Goal: Information Seeking & Learning: Learn about a topic

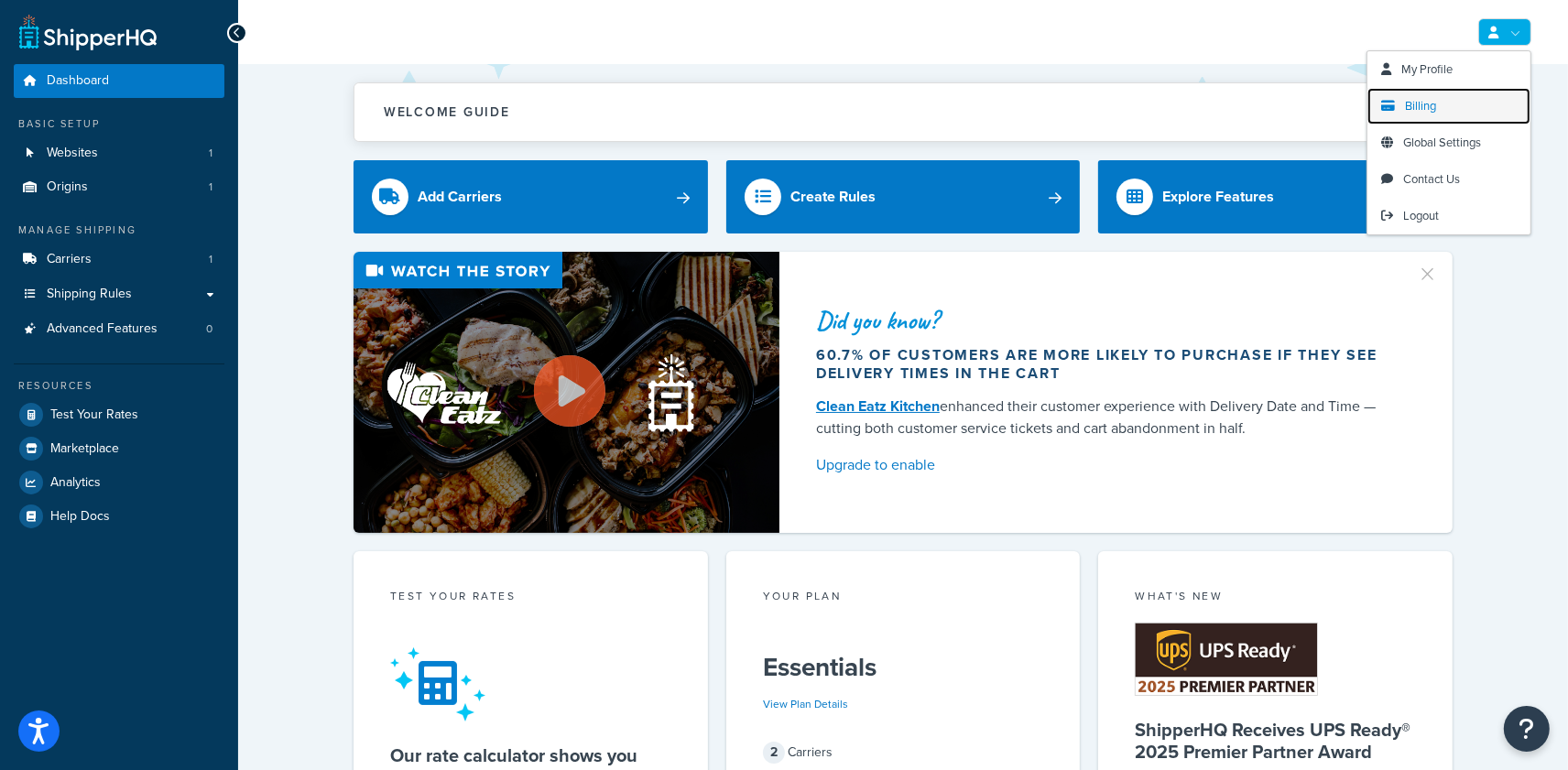
click at [1448, 106] on link "Billing" at bounding box center [1449, 106] width 163 height 37
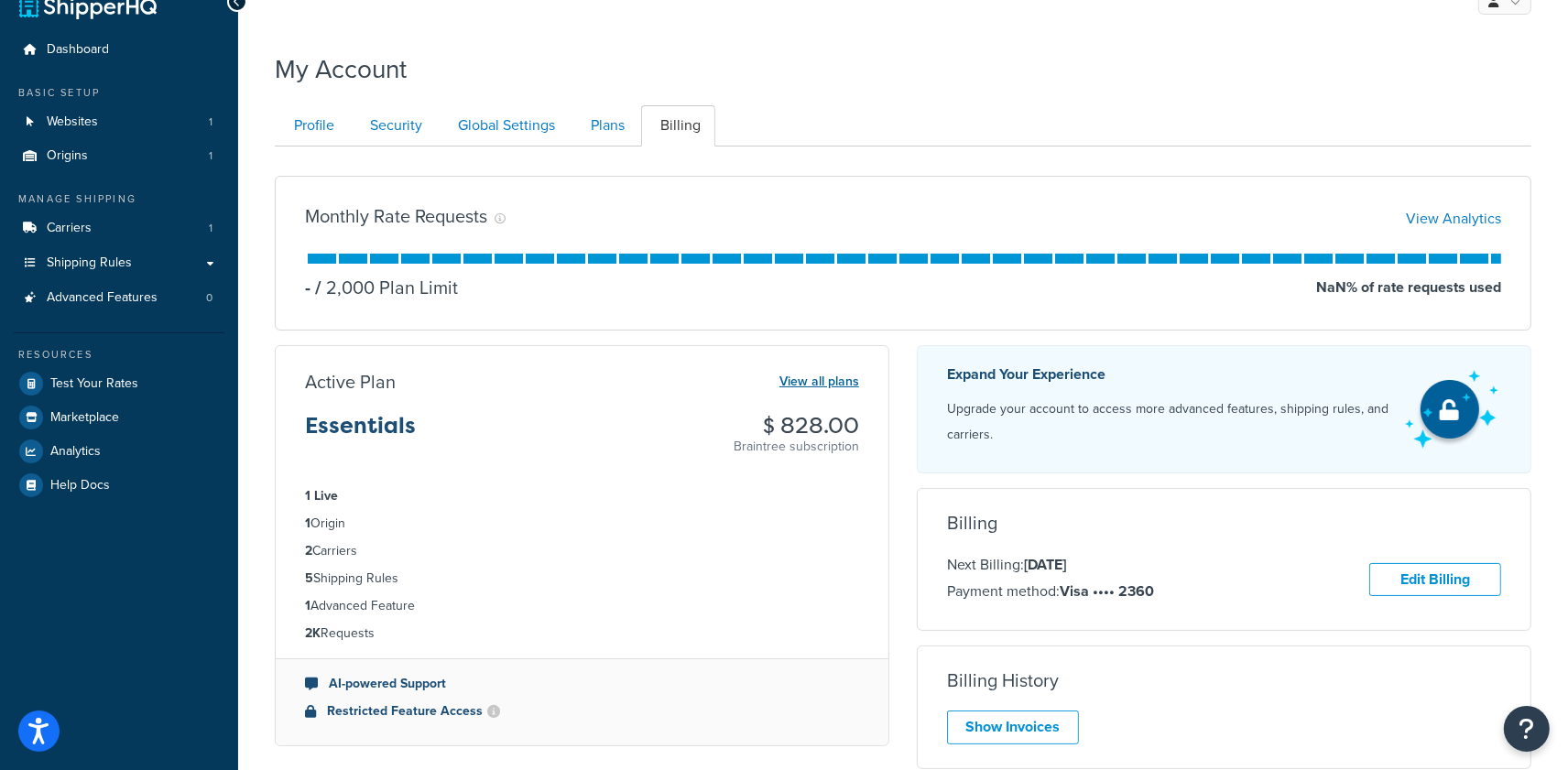
scroll to position [221, 0]
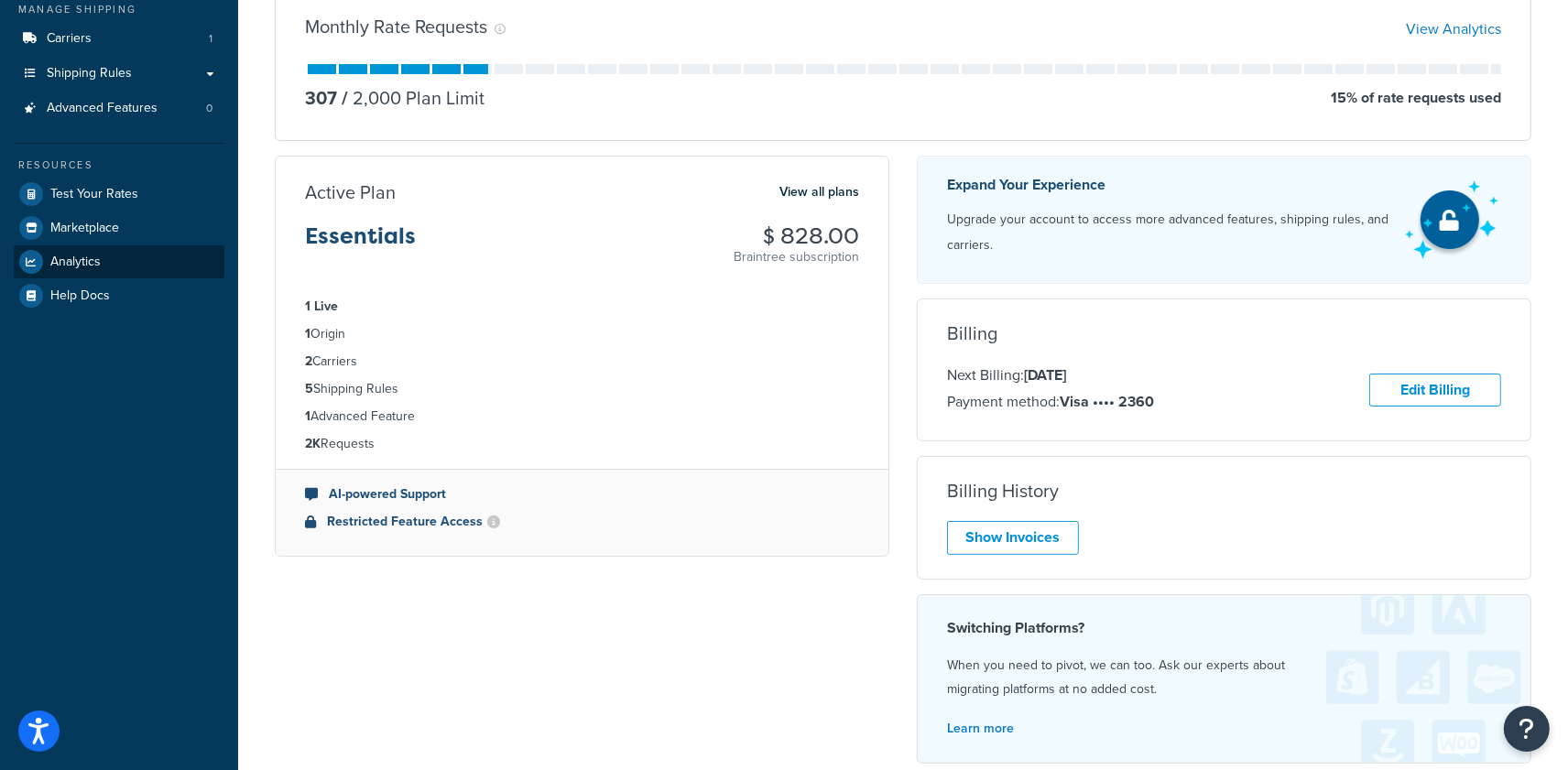
click at [69, 259] on span "Analytics" at bounding box center [76, 262] width 51 height 16
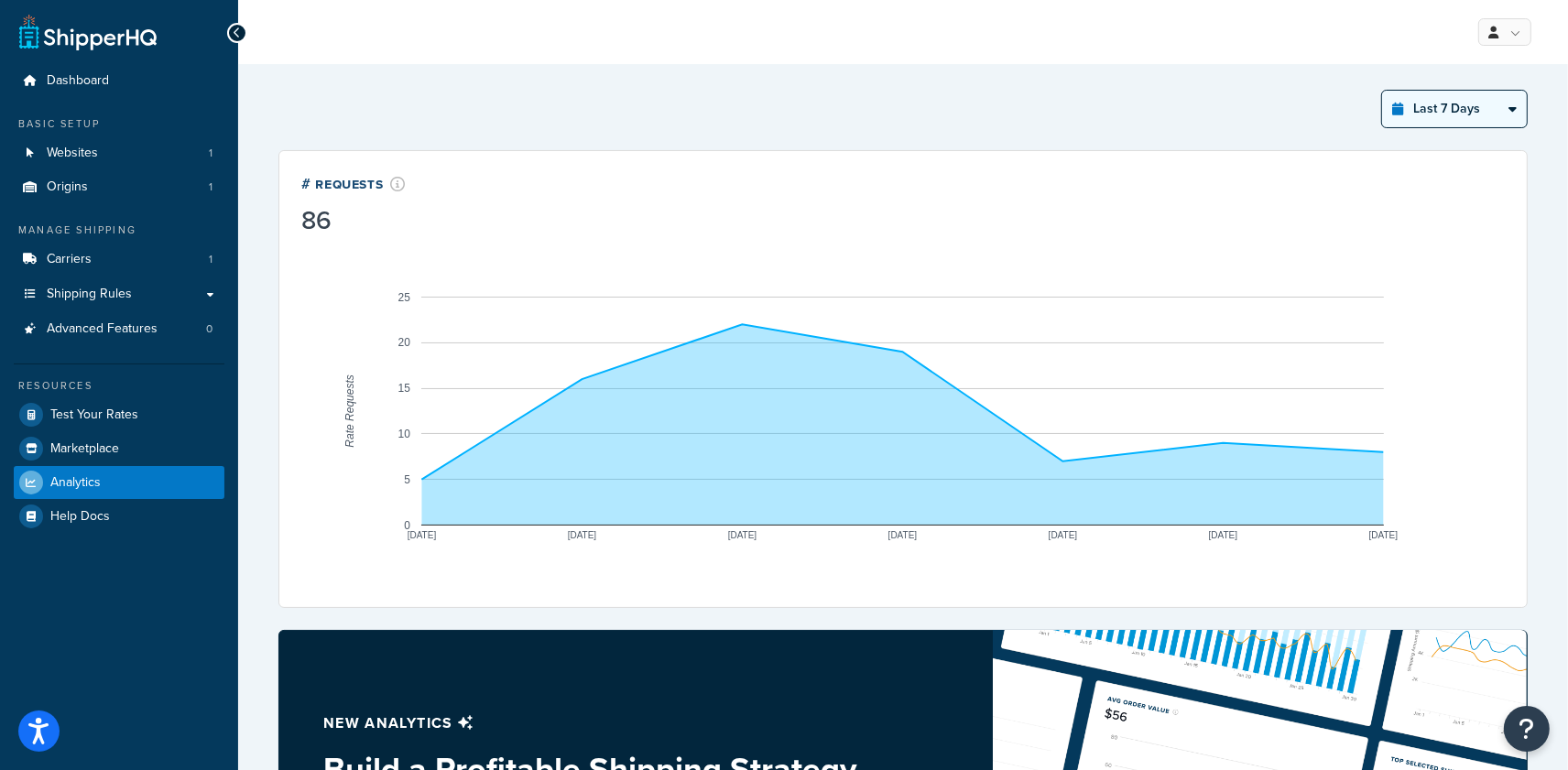
drag, startPoint x: 1407, startPoint y: 87, endPoint x: 1427, endPoint y: 117, distance: 36.1
click at [1411, 90] on div "Last 7 Days Select a time period Last 24 Hours Last 7 Days Last 30 Days Last 3 …" at bounding box center [903, 635] width 1272 height 1112
click at [1429, 122] on select "Last 24 Hours Last 7 Days Last 30 Days Last 3 Months Last 6 Months Last 12 Mont…" at bounding box center [1454, 109] width 145 height 37
select select "last_24_hours"
click at [1382, 90] on select "Last 24 Hours Last 7 Days Last 30 Days Last 3 Months Last 6 Months Last 12 Mont…" at bounding box center [1454, 109] width 145 height 37
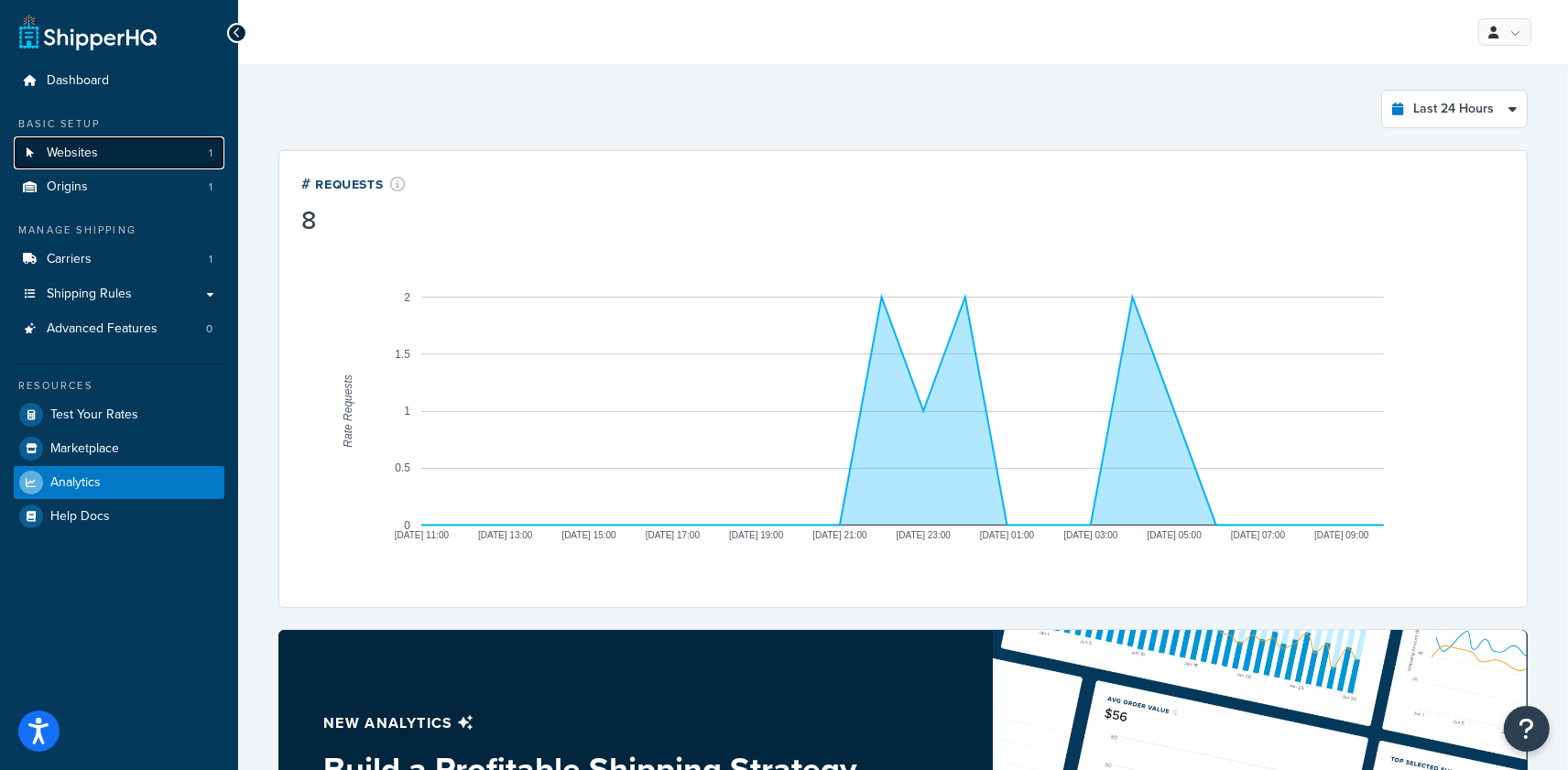
click at [98, 158] on link "Websites 1" at bounding box center [119, 153] width 211 height 34
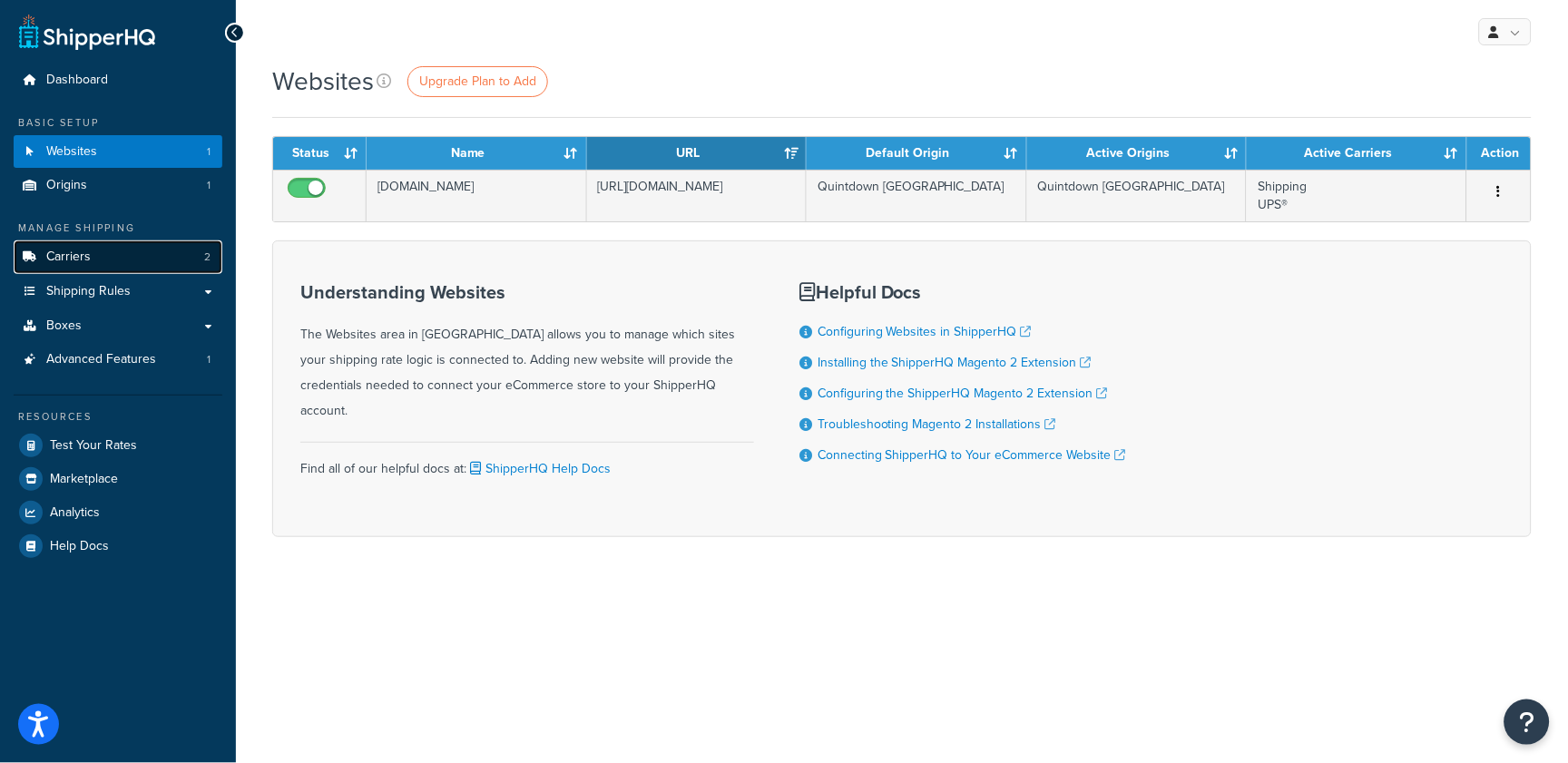
click at [119, 254] on link "Carriers 2" at bounding box center [118, 257] width 209 height 34
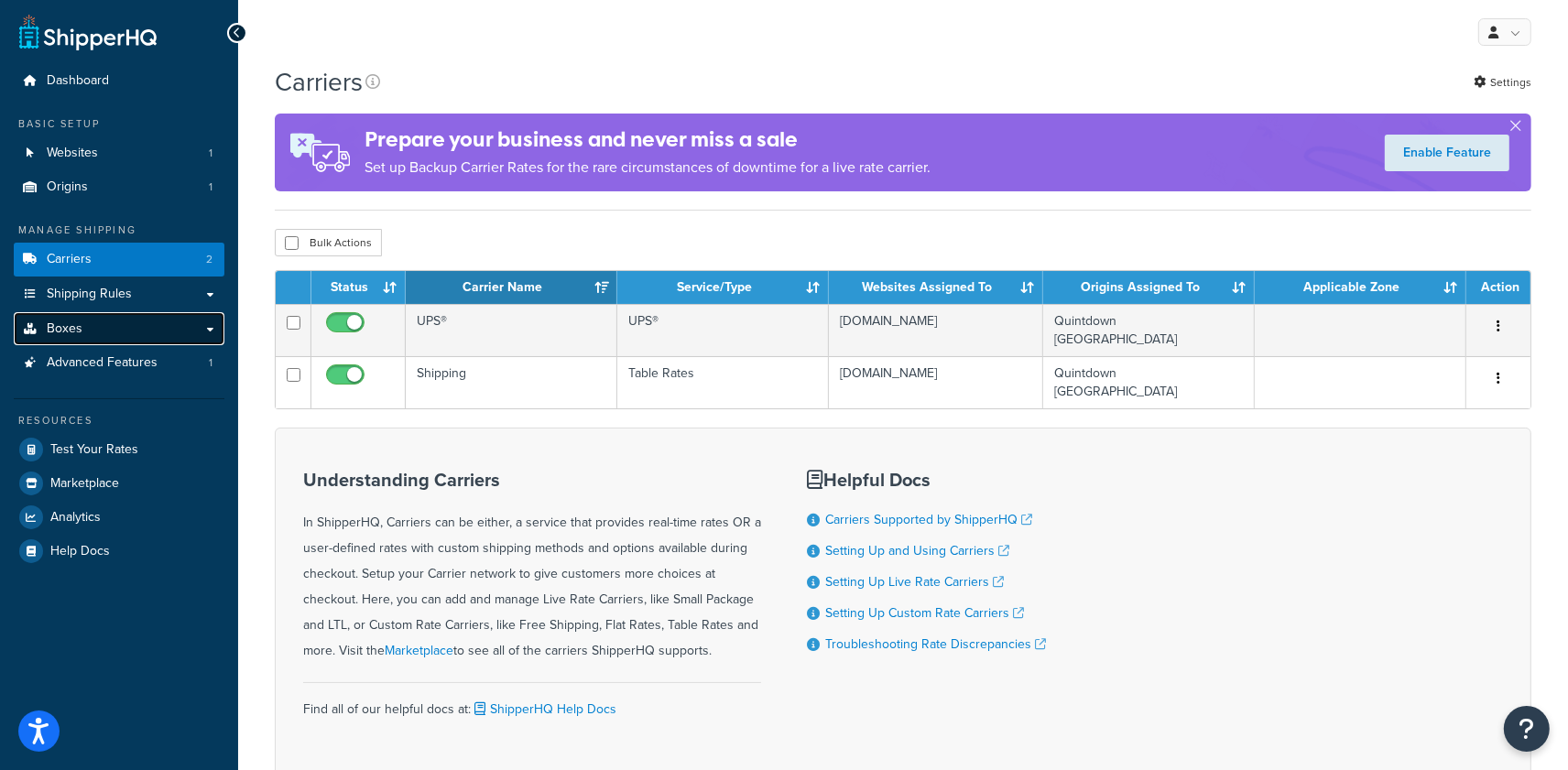
click at [129, 327] on link "Boxes" at bounding box center [119, 329] width 211 height 34
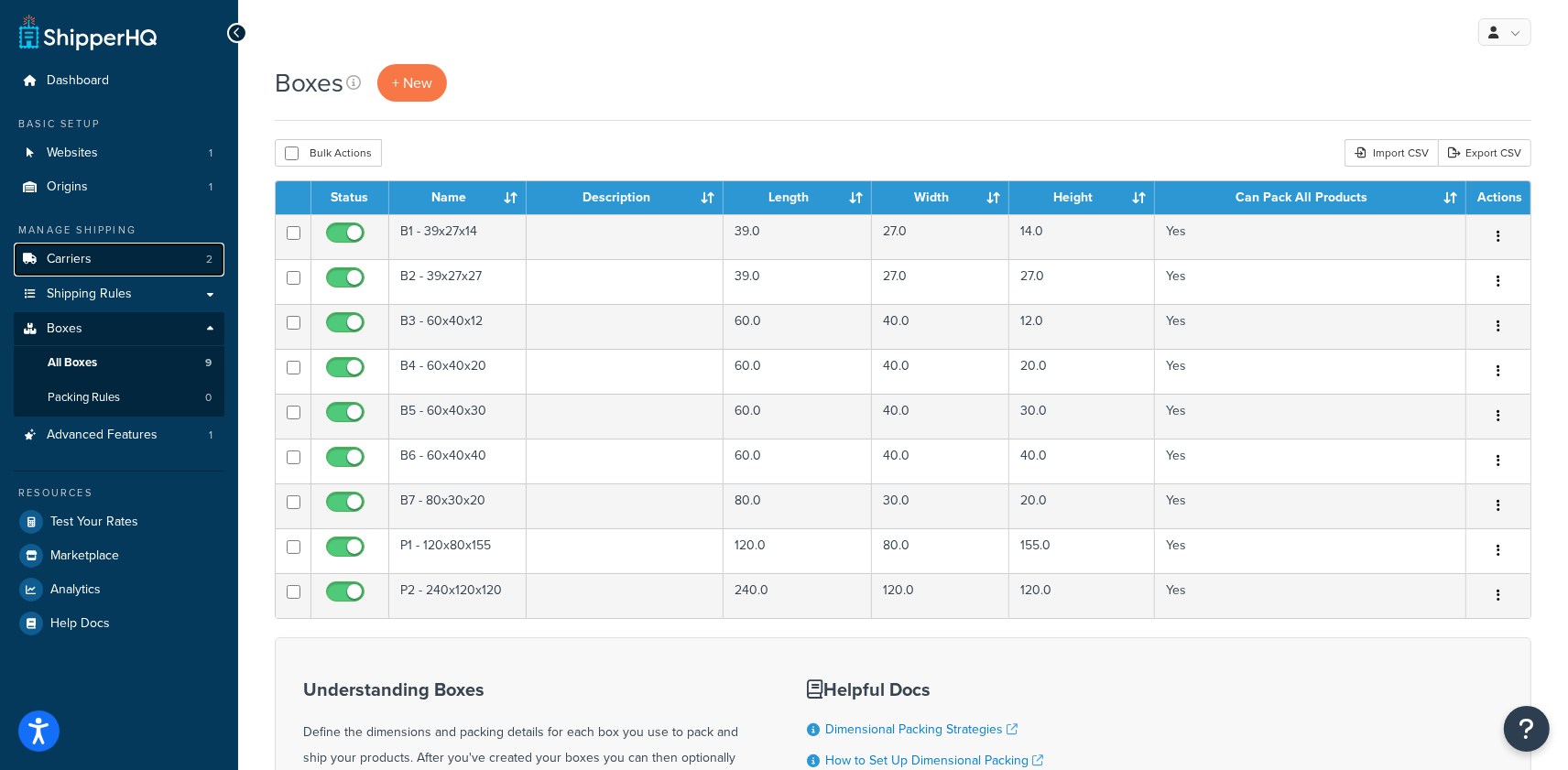
click at [156, 259] on link "Carriers 2" at bounding box center [119, 260] width 211 height 34
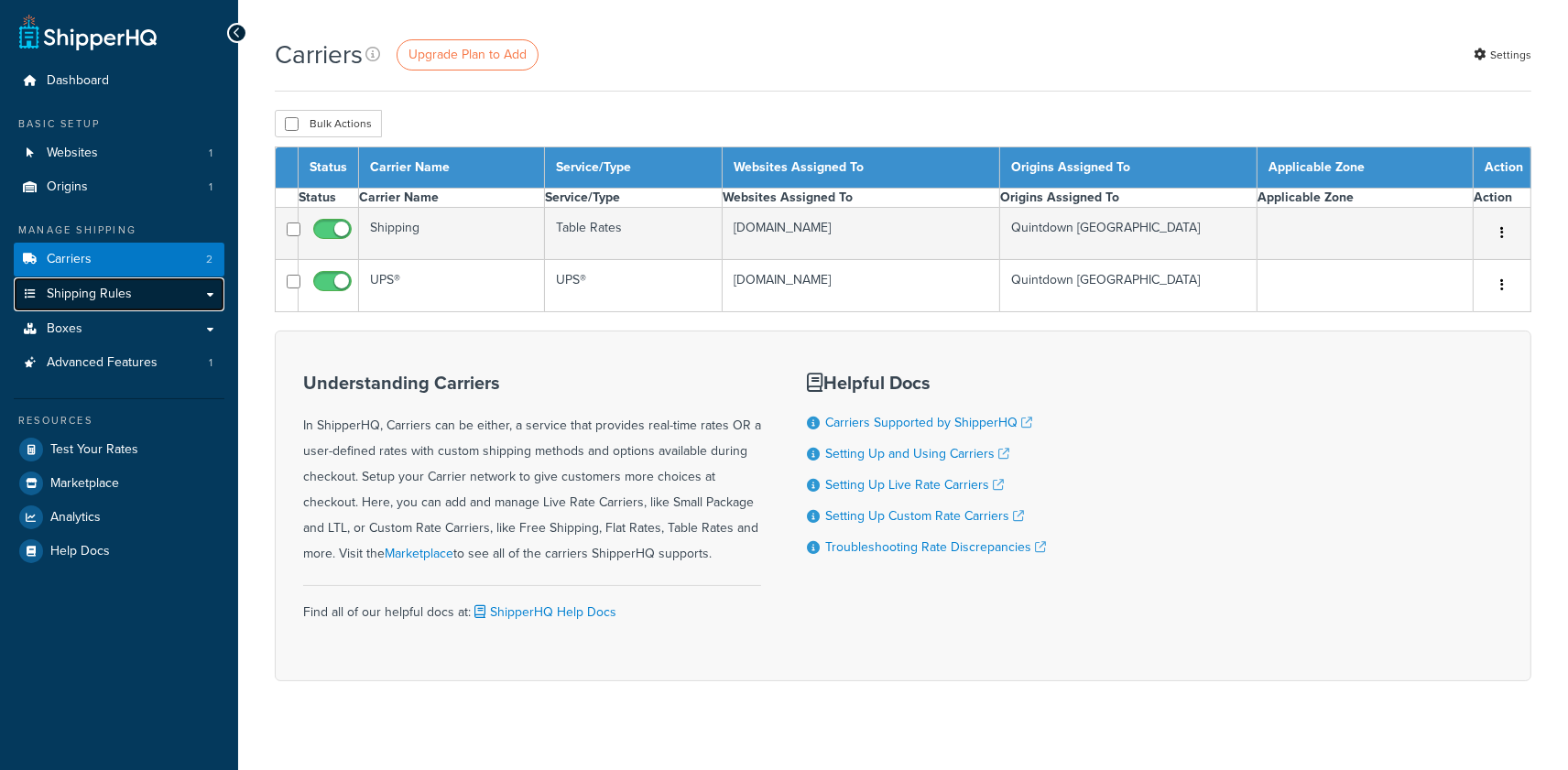
click at [164, 291] on link "Shipping Rules" at bounding box center [119, 294] width 211 height 34
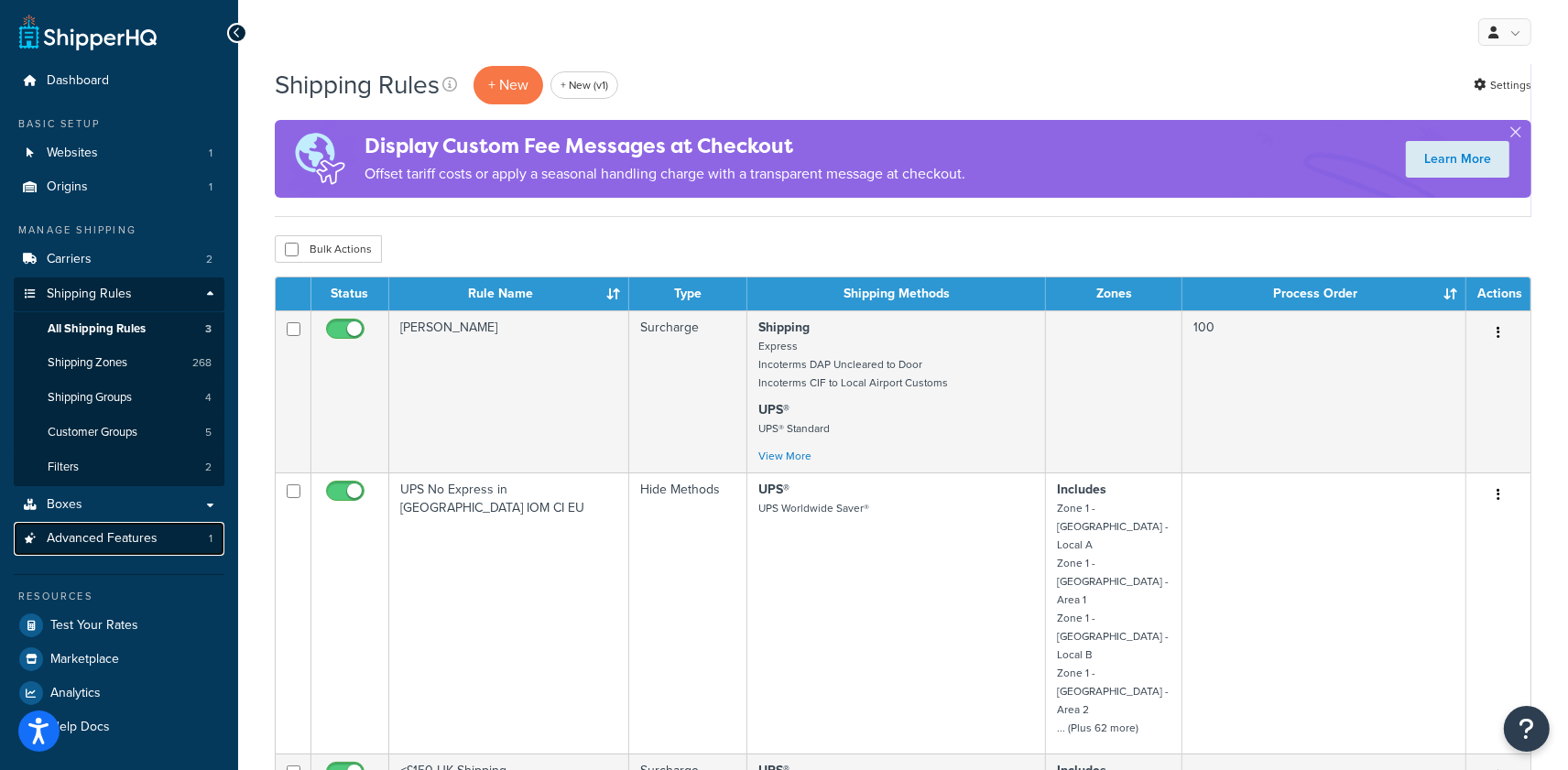
click at [120, 551] on link "Advanced Features 1" at bounding box center [119, 539] width 211 height 34
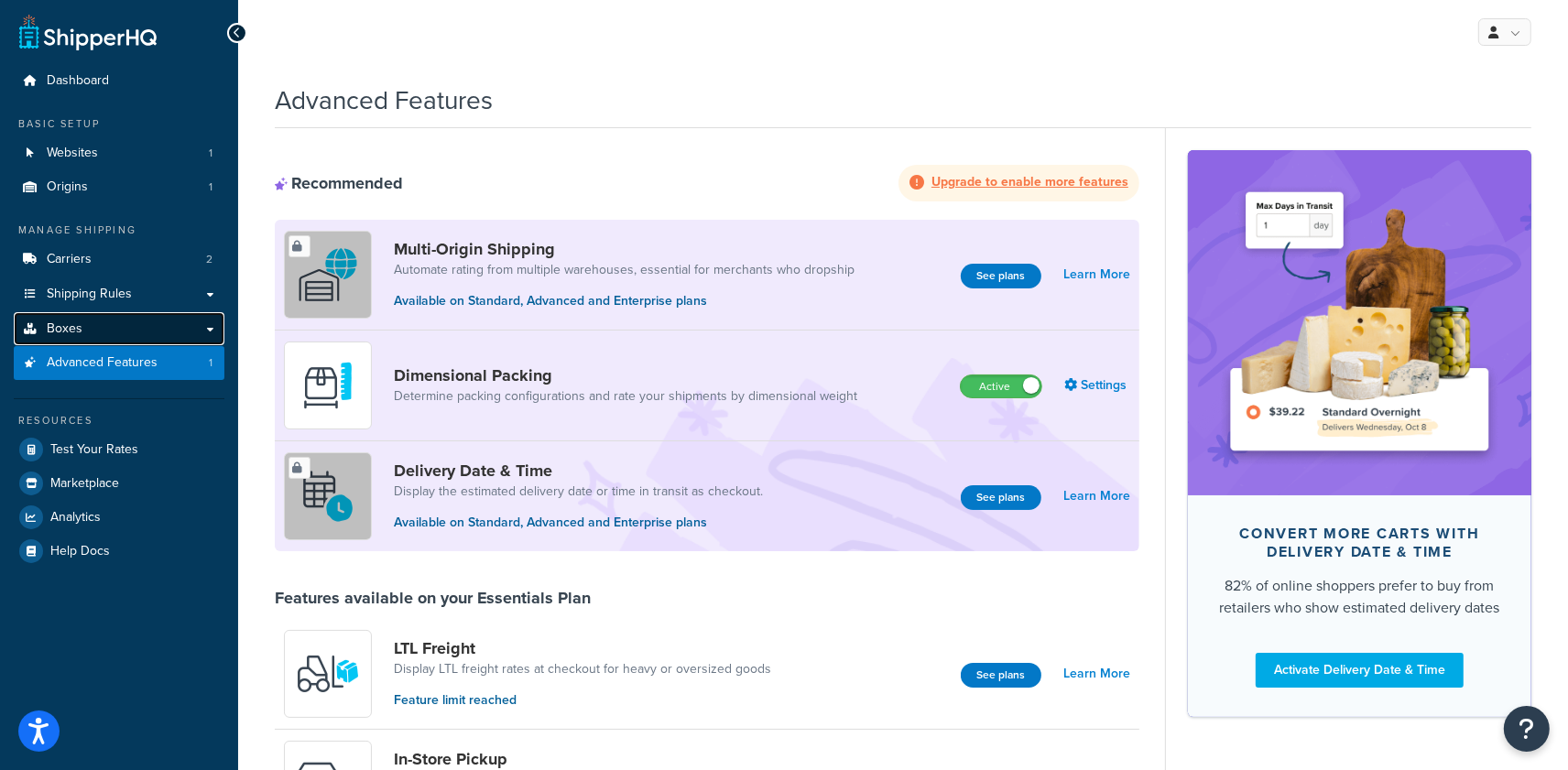
click at [108, 331] on link "Boxes" at bounding box center [119, 329] width 211 height 34
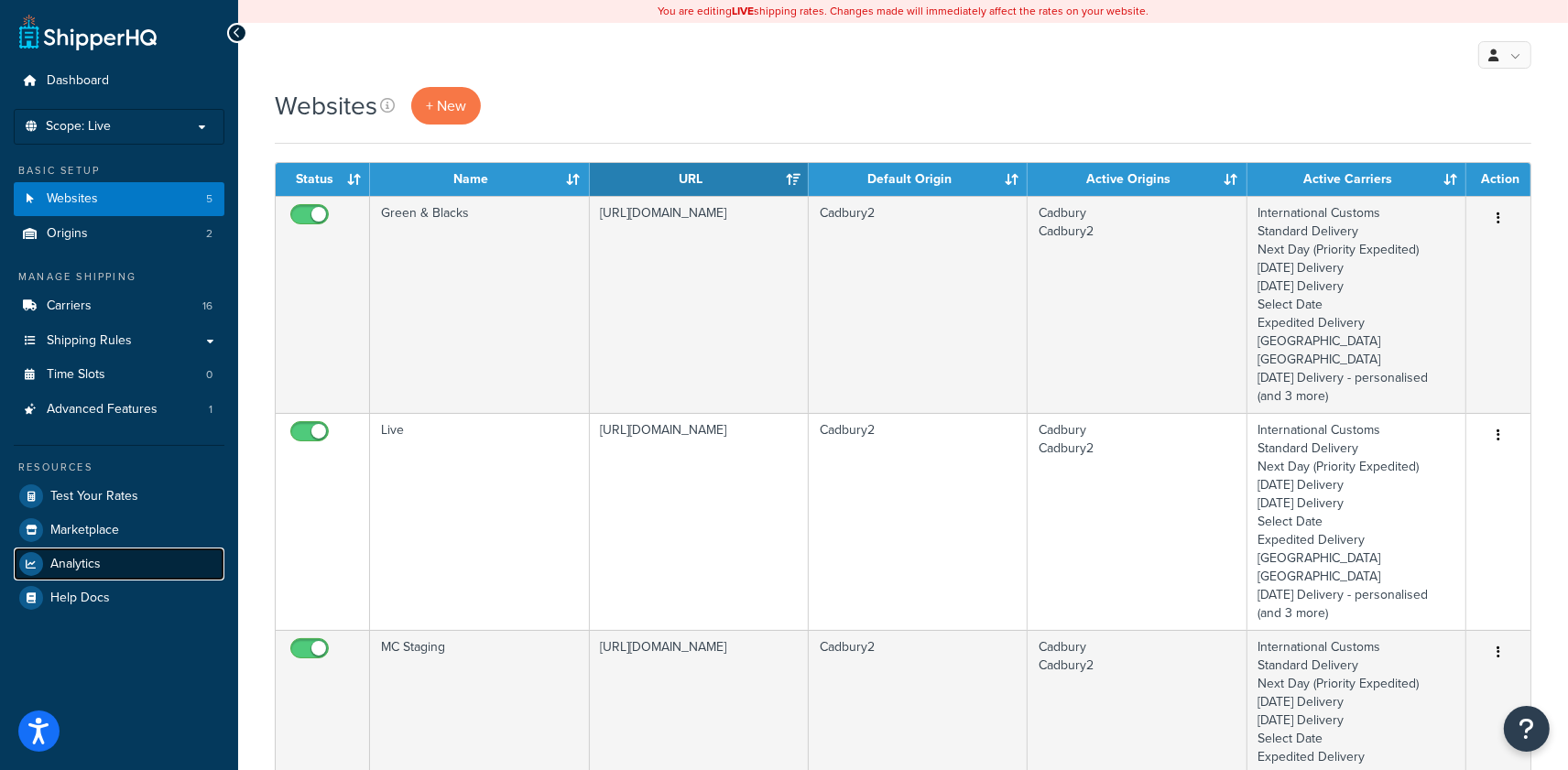
click at [87, 550] on link "Analytics" at bounding box center [119, 564] width 211 height 33
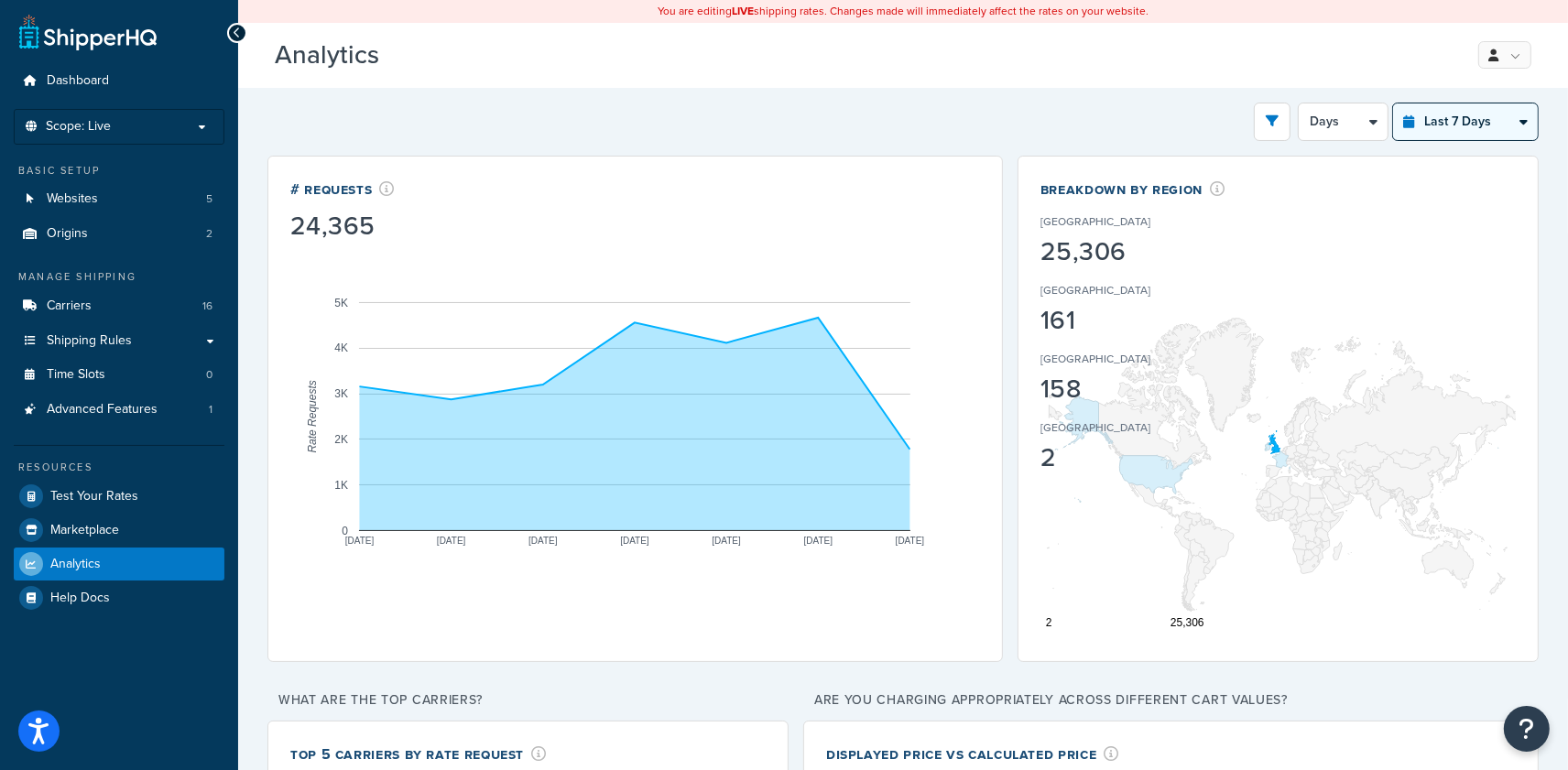
click at [1478, 122] on select "Last 24 Hours Last 7 Days Last 30 Days Last 3 Months Last 6 Months Last 12 Mont…" at bounding box center [1465, 122] width 145 height 37
select select "last_3_months"
click at [1393, 103] on select "Last 24 Hours Last 7 Days Last 30 Days Last 3 Months Last 6 Months Last 12 Mont…" at bounding box center [1465, 122] width 145 height 37
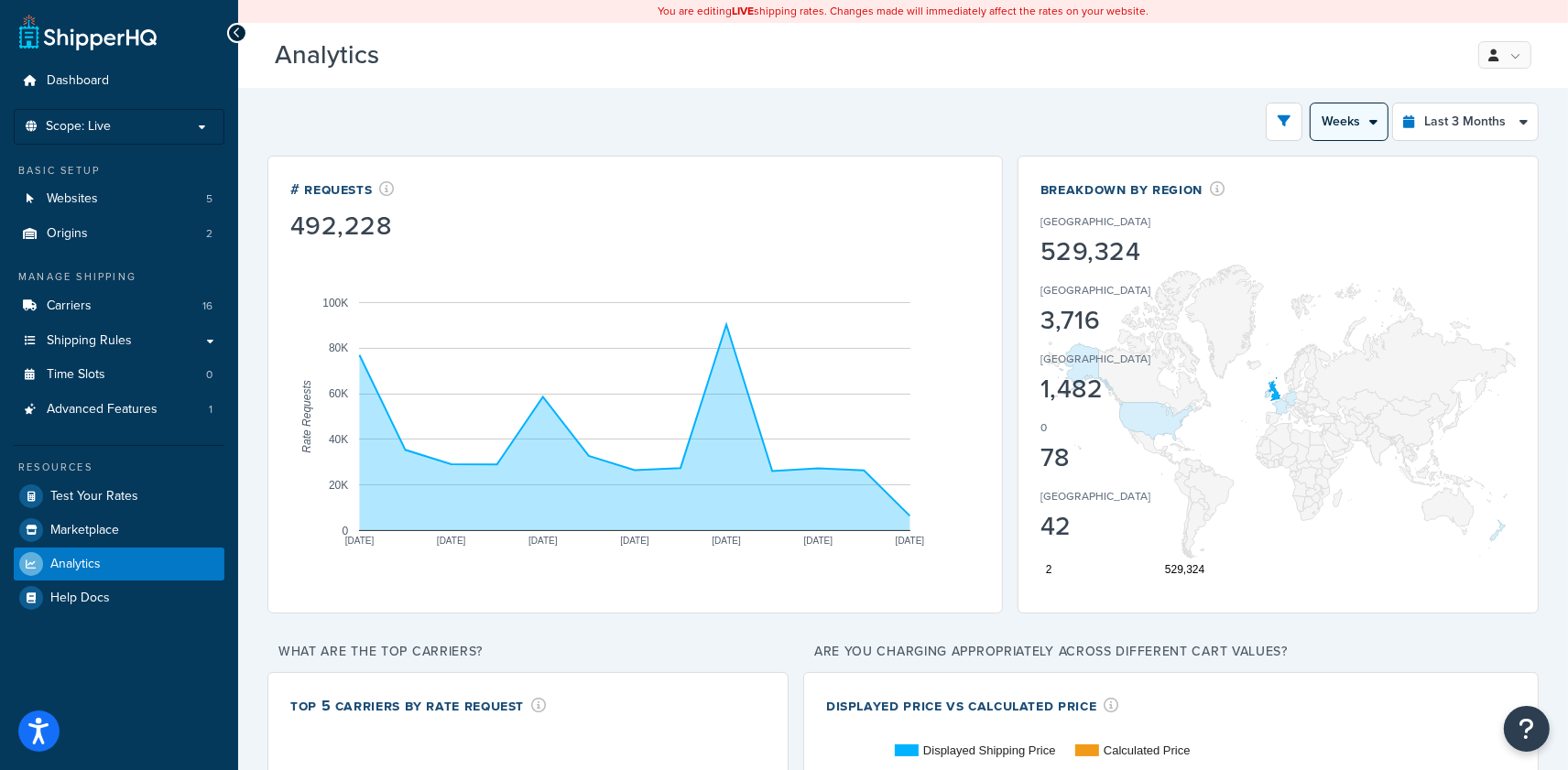
click at [1358, 134] on select "Month Weeks" at bounding box center [1348, 122] width 77 height 37
select select "1M"
click at [1310, 103] on select "Month Weeks" at bounding box center [1348, 122] width 77 height 37
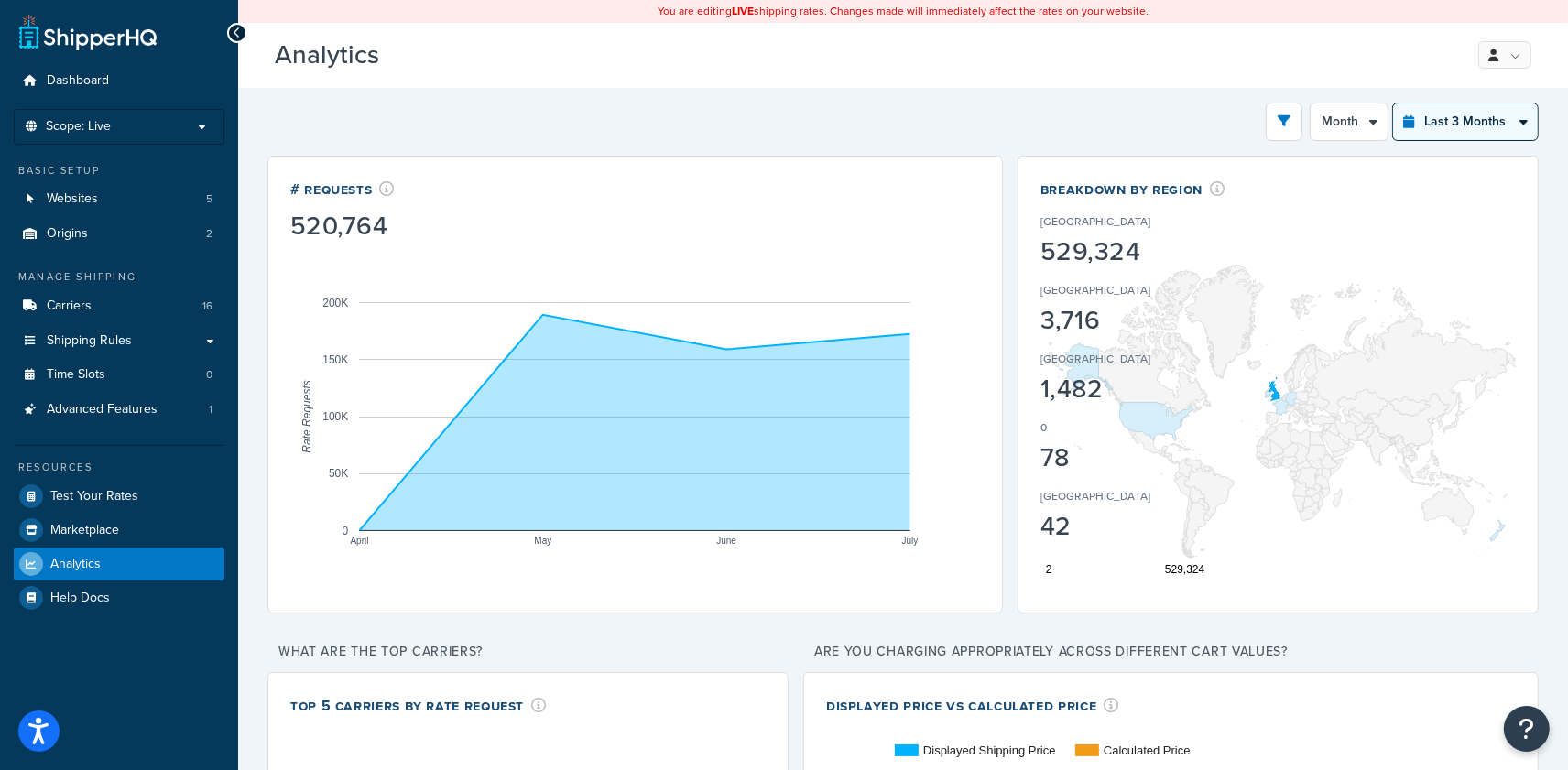
click at [1493, 118] on select "Last 24 Hours Last 7 Days Last 30 Days Last 3 Months Last 6 Months Last 12 Mont…" at bounding box center [1465, 122] width 145 height 37
select select "last_year"
click at [1393, 103] on select "Last 24 Hours Last 7 Days Last 30 Days Last 3 Months Last 6 Months Last 12 Mont…" at bounding box center [1465, 122] width 145 height 37
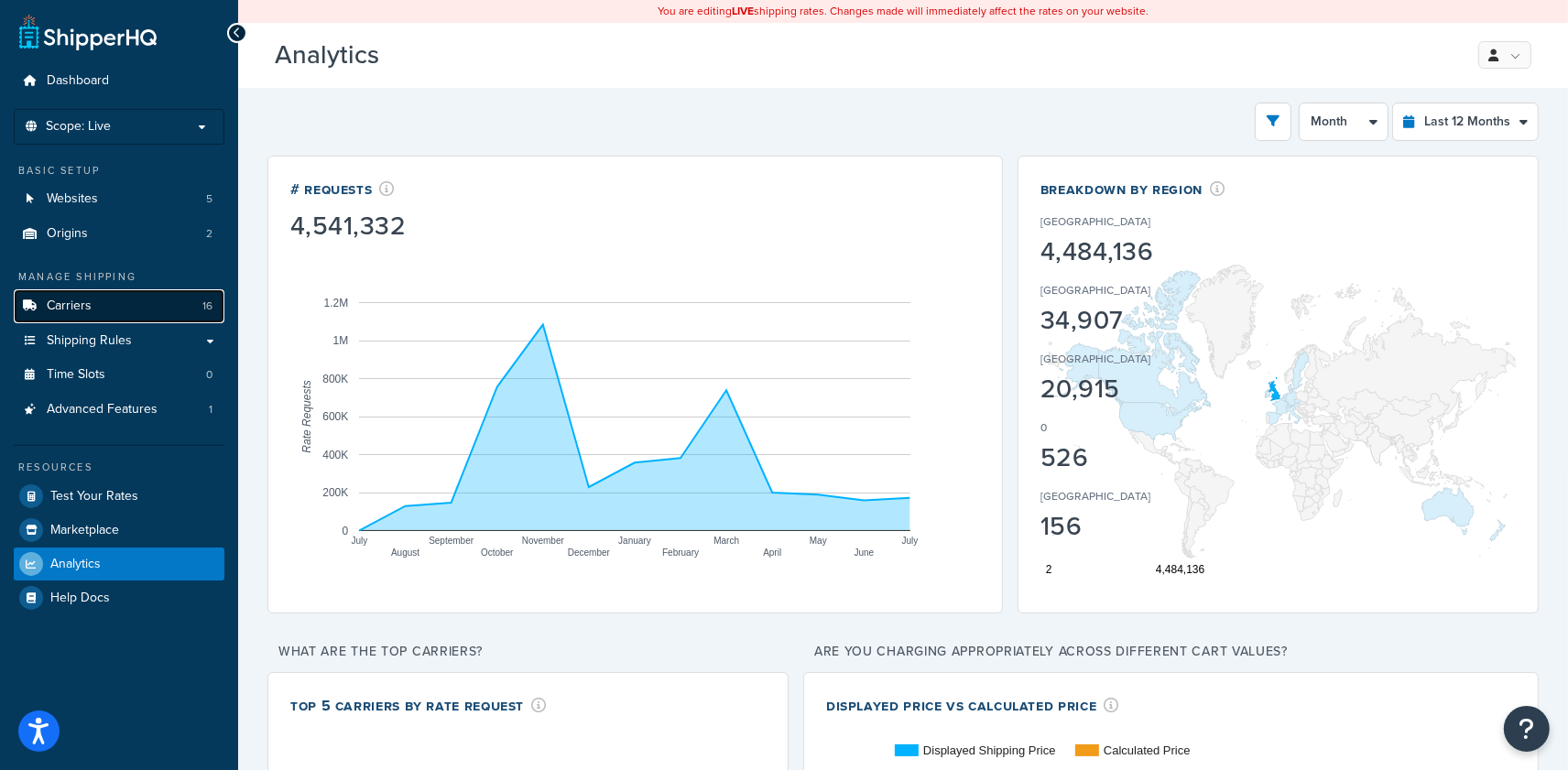
click at [108, 296] on link "Carriers 16" at bounding box center [119, 306] width 211 height 34
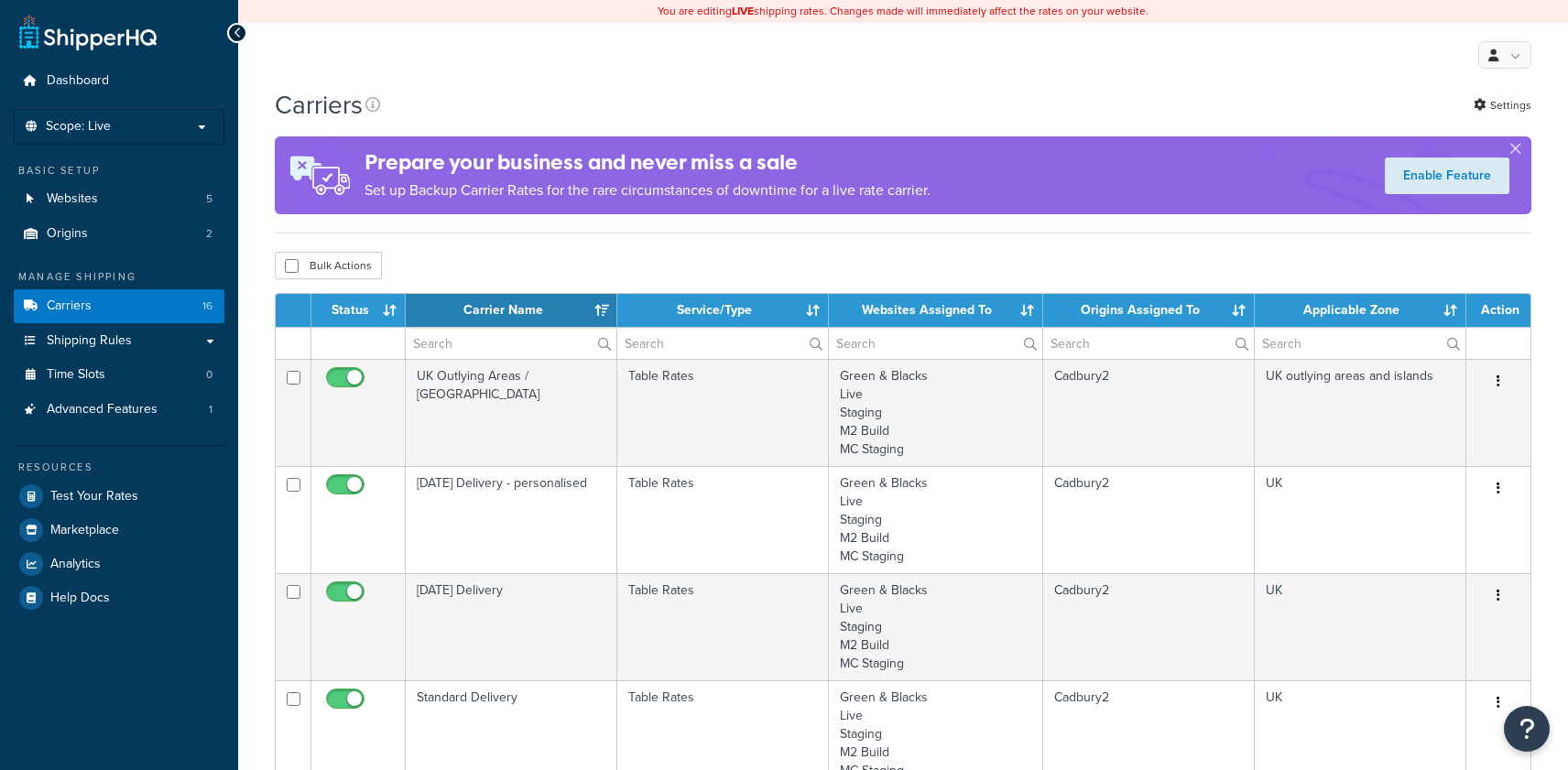
select select "15"
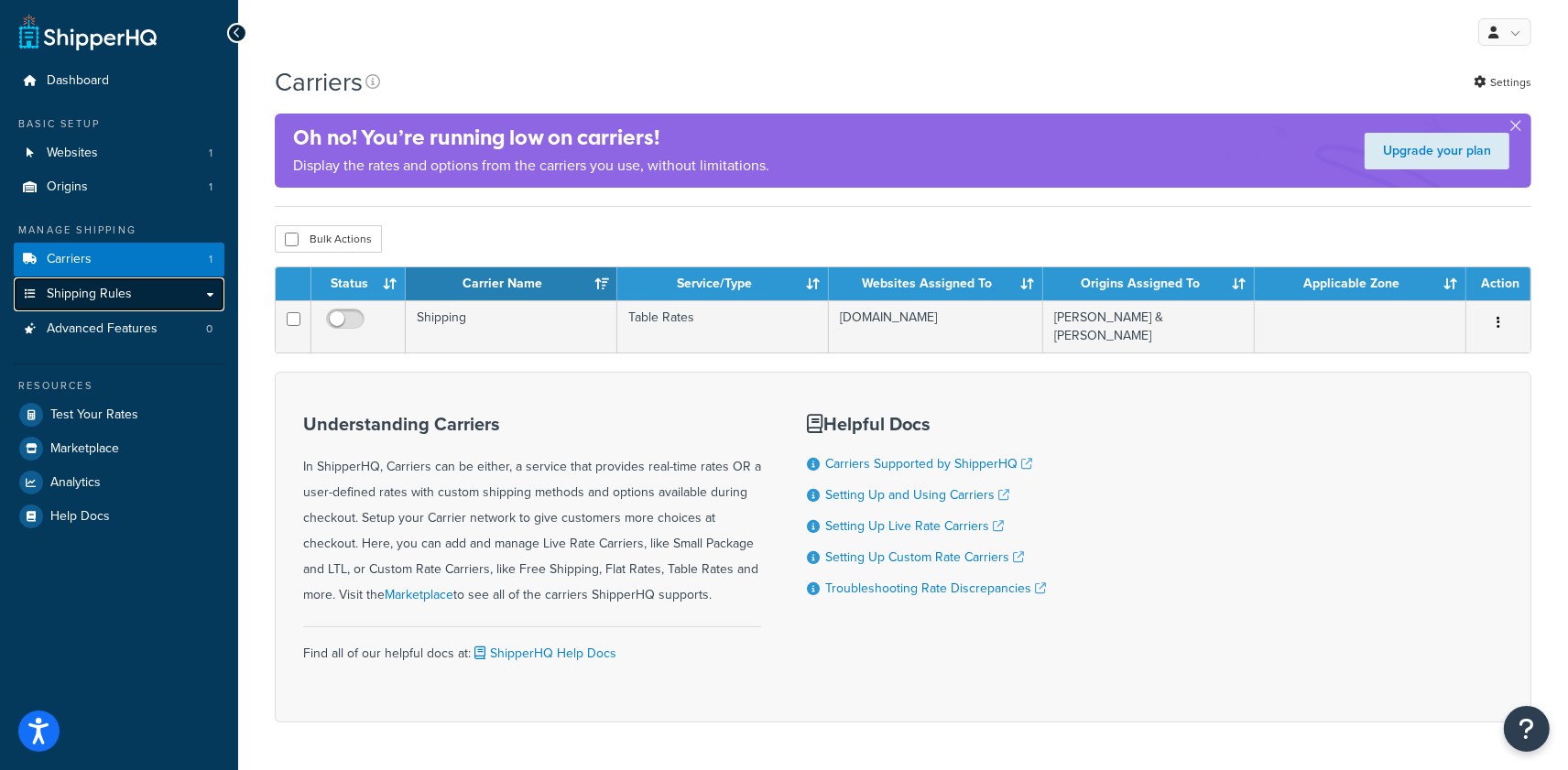
click at [144, 296] on link "Shipping Rules" at bounding box center [119, 294] width 211 height 34
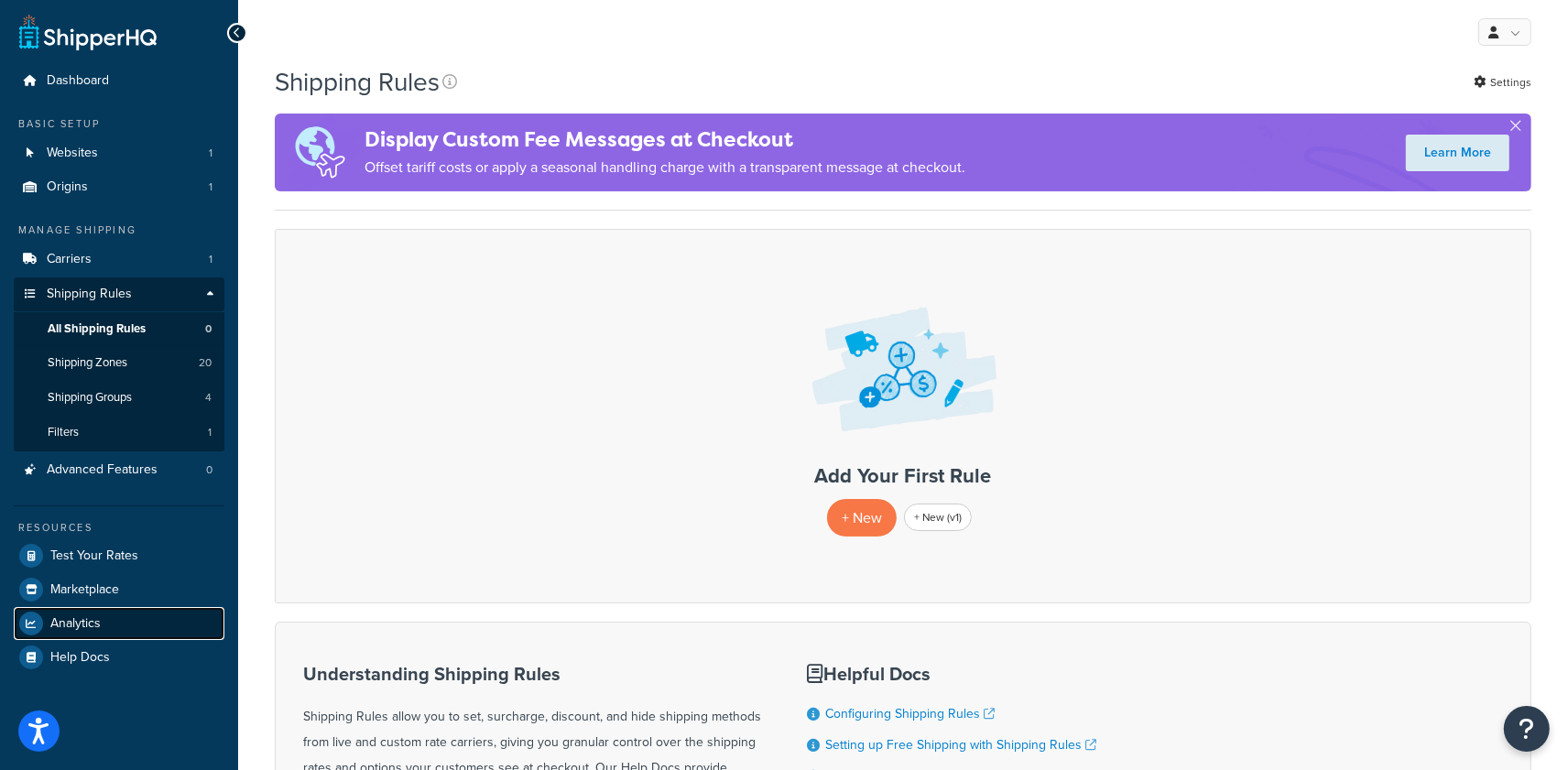
click at [76, 623] on span "Analytics" at bounding box center [76, 624] width 51 height 16
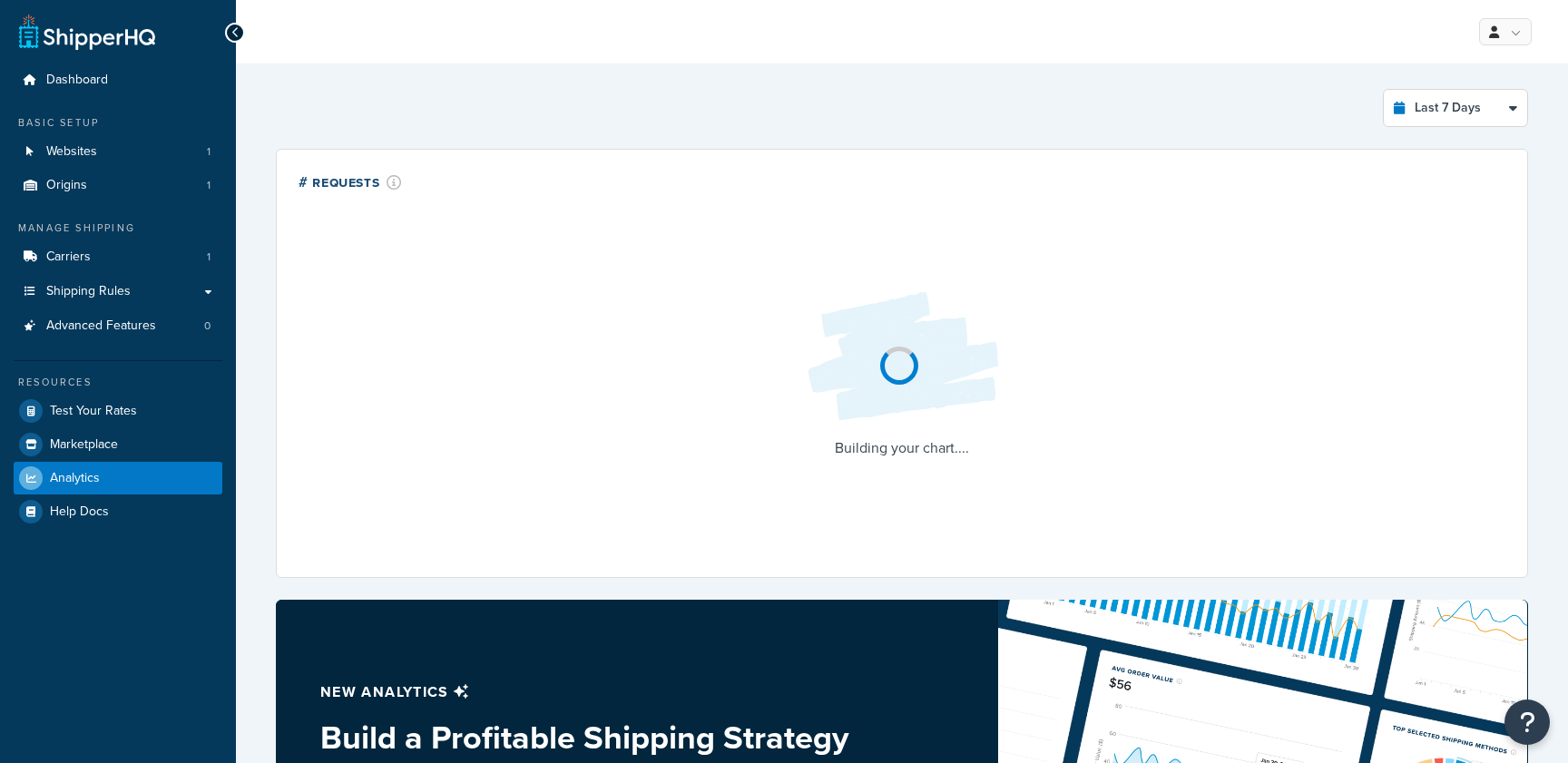
select select "last_7_days"
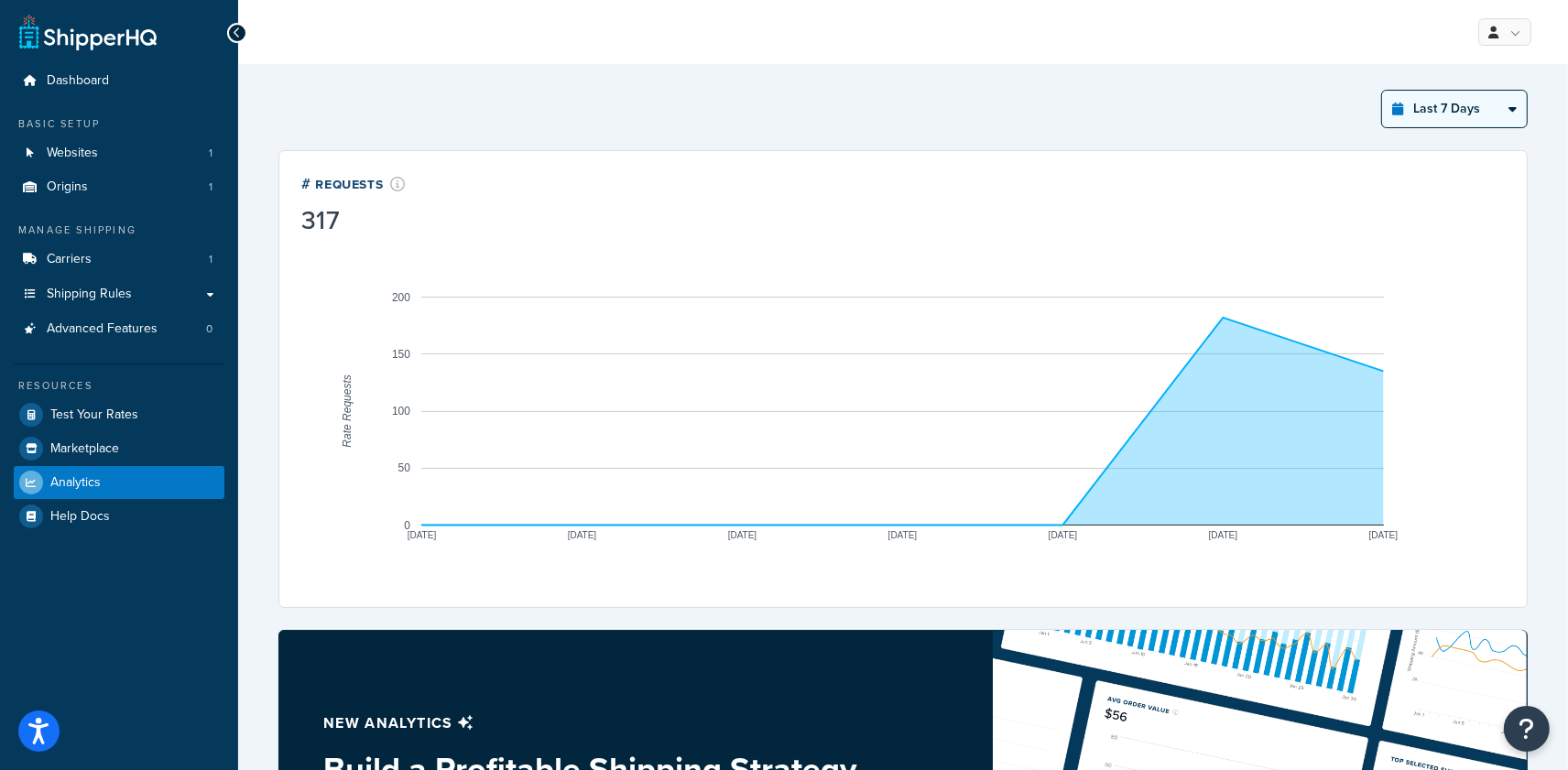
click at [1470, 109] on select "Last 24 Hours Last 7 Days Last 30 Days Last 3 Months Last 6 Months Last 12 Mont…" at bounding box center [1454, 109] width 145 height 37
